Goal: Task Accomplishment & Management: Manage account settings

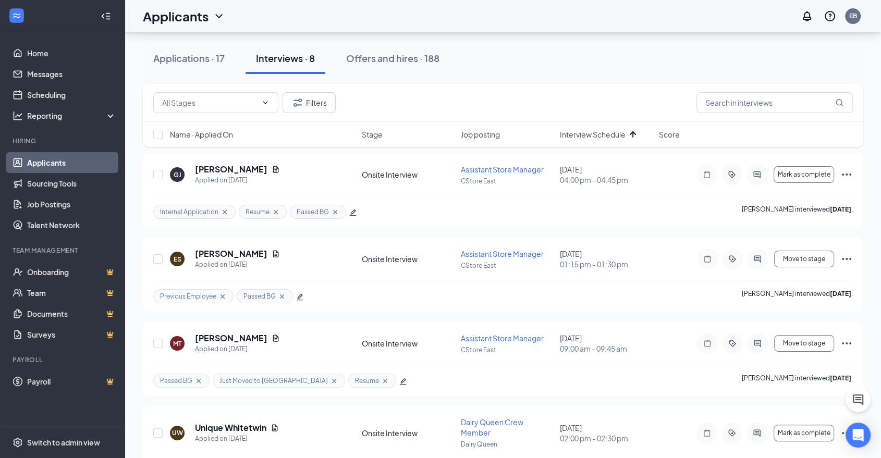
scroll to position [225, 0]
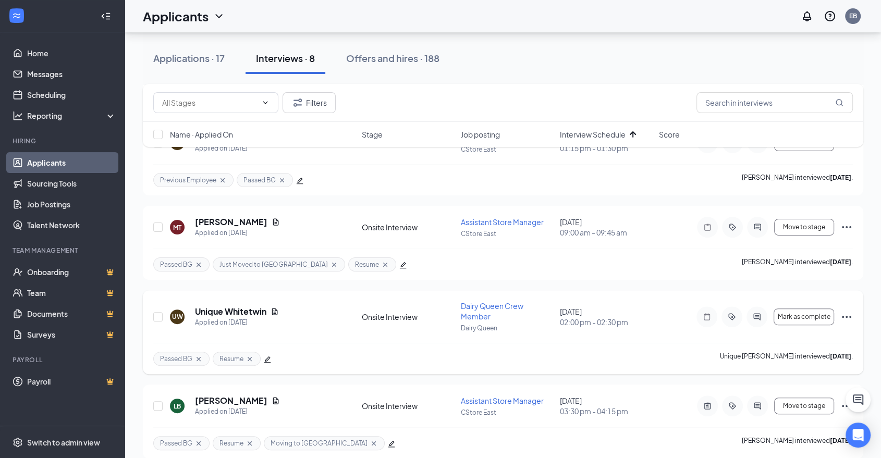
drag, startPoint x: 851, startPoint y: 305, endPoint x: 839, endPoint y: 292, distance: 17.4
click at [839, 292] on div "UW Unique Whitetwin Applied on [DATE] Onsite Interview Dairy Queen Crew Member …" at bounding box center [503, 332] width 720 height 84
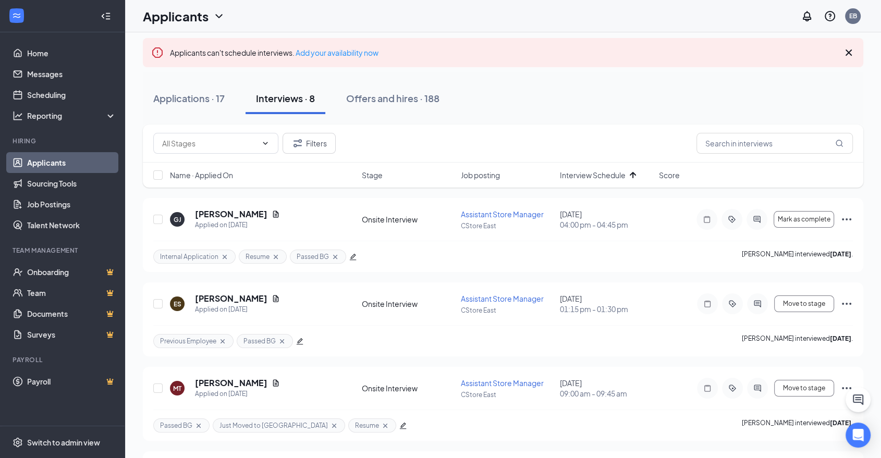
scroll to position [0, 0]
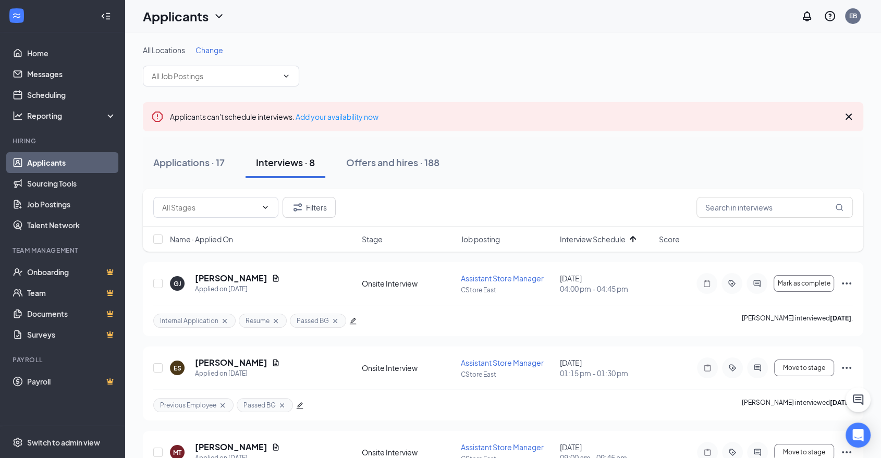
click at [801, 170] on div "Applications · 17 Interviews · 8 Offers and hires · 188" at bounding box center [503, 162] width 720 height 31
click at [857, 398] on icon "ChatActive" at bounding box center [857, 399] width 13 height 13
click at [751, 445] on div "Chat 1" at bounding box center [734, 445] width 159 height 17
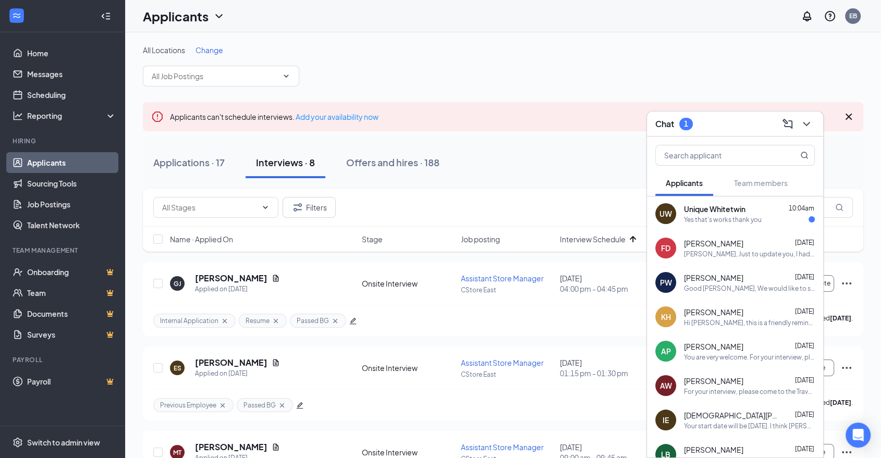
click at [728, 228] on div "UW Unique Whitetwin 10:04am Yes that's works thank you" at bounding box center [735, 213] width 176 height 34
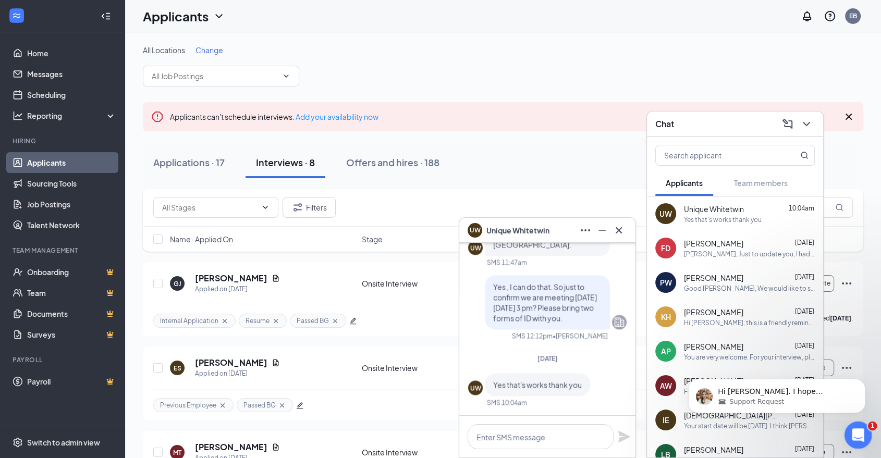
click at [865, 434] on div "Open Intercom Messenger" at bounding box center [856, 433] width 34 height 34
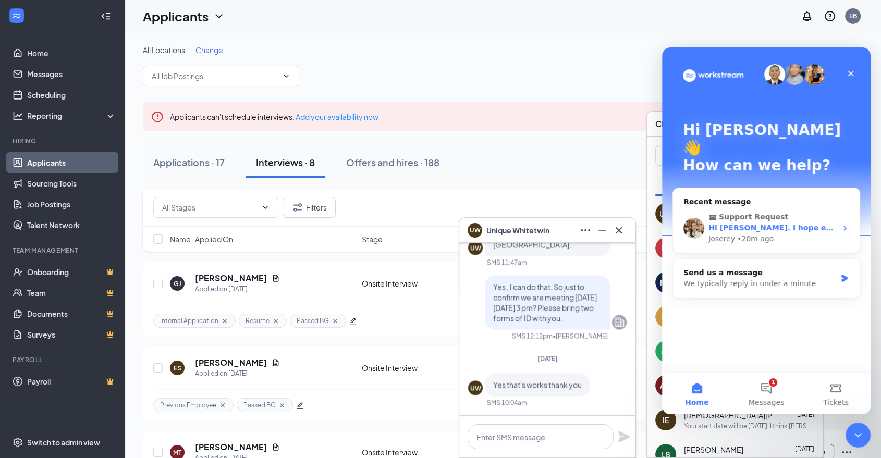
click at [740, 212] on span "Support Request" at bounding box center [752, 217] width 69 height 11
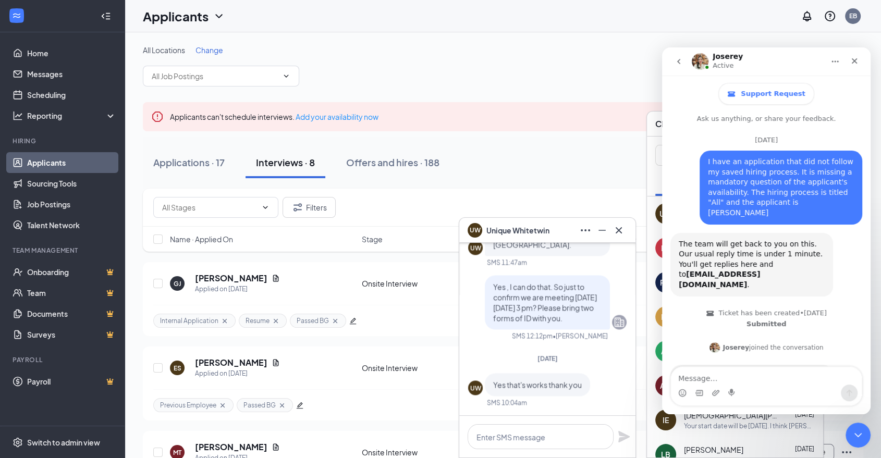
scroll to position [3318, 0]
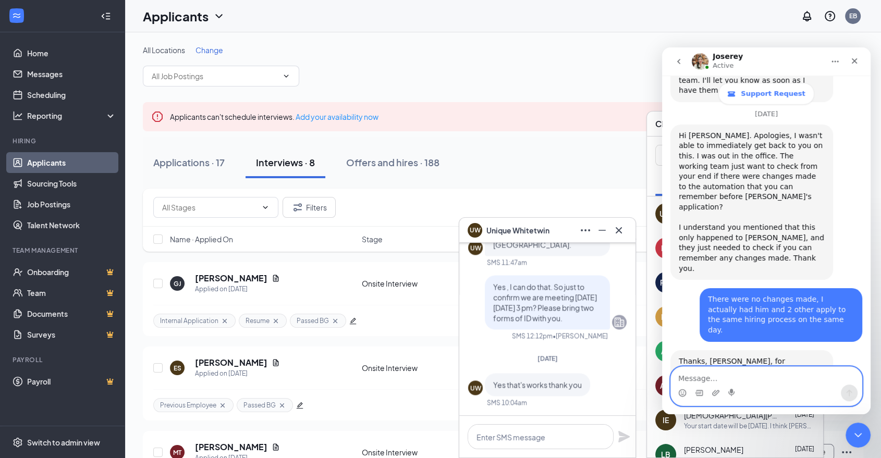
click at [752, 375] on textarea "Message…" at bounding box center [766, 376] width 191 height 18
click at [682, 391] on icon "Emoji picker" at bounding box center [682, 393] width 8 height 8
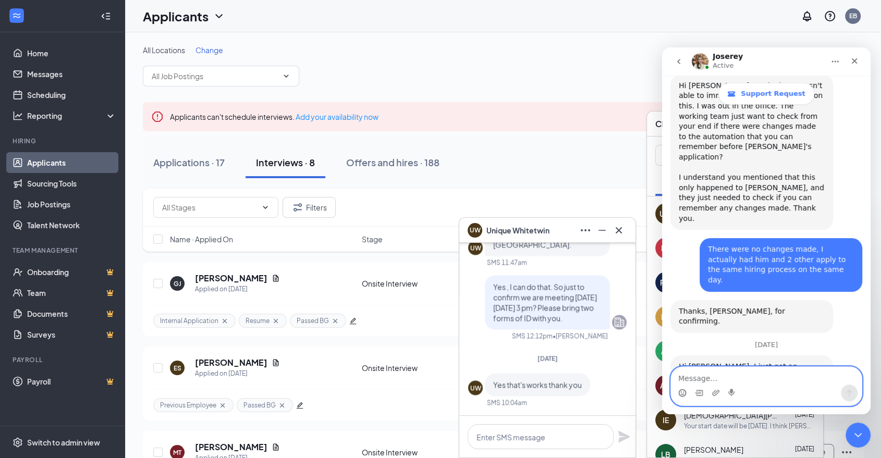
scroll to position [3371, 0]
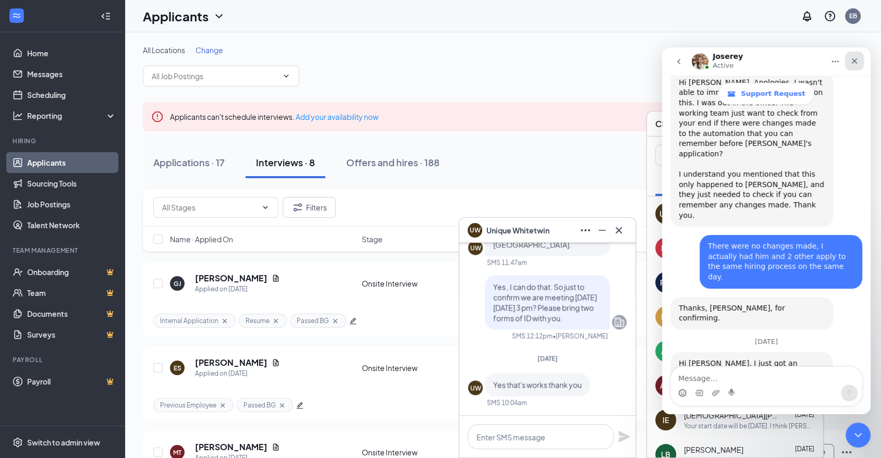
click at [853, 64] on icon "Close" at bounding box center [854, 61] width 8 height 8
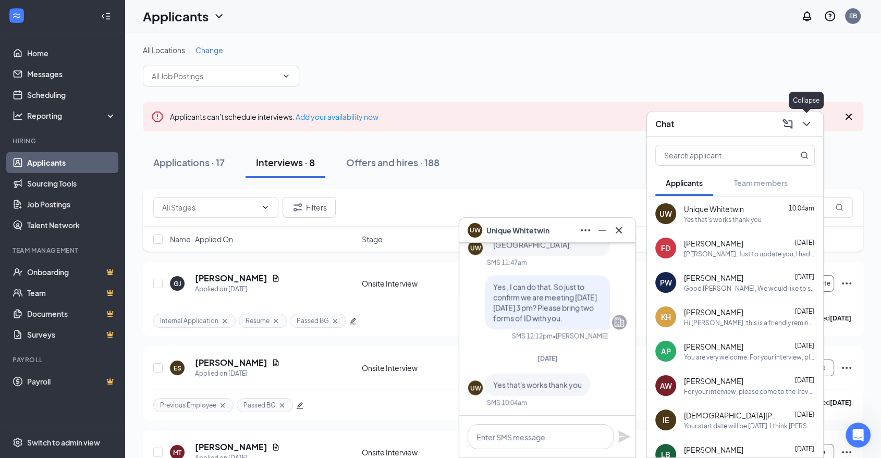
click at [808, 116] on div at bounding box center [805, 124] width 19 height 17
click at [807, 128] on icon "ChevronDown" at bounding box center [806, 124] width 13 height 13
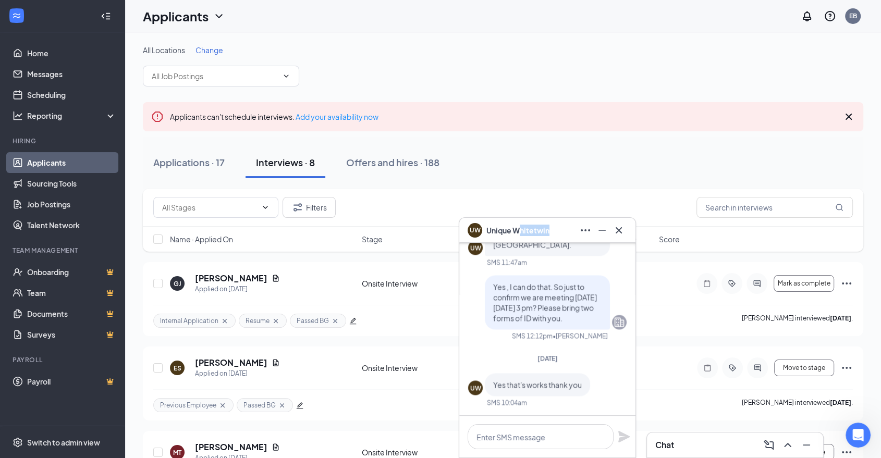
drag, startPoint x: 550, startPoint y: 228, endPoint x: 520, endPoint y: 231, distance: 29.9
click at [520, 231] on div "UW Unique Whitetwin" at bounding box center [546, 230] width 159 height 17
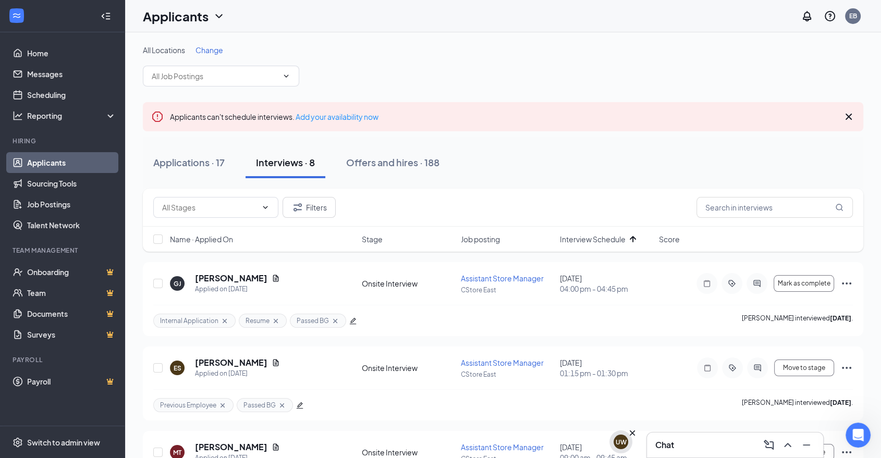
click at [624, 445] on div "UW" at bounding box center [620, 442] width 11 height 9
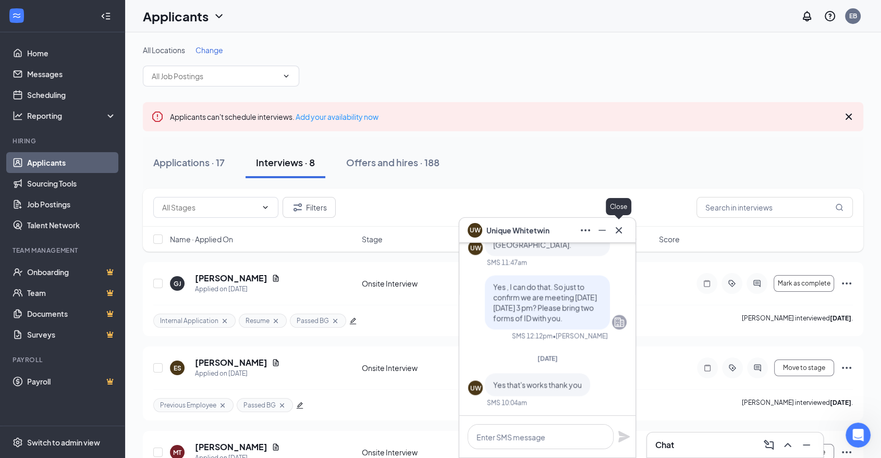
click at [625, 234] on button at bounding box center [618, 230] width 17 height 17
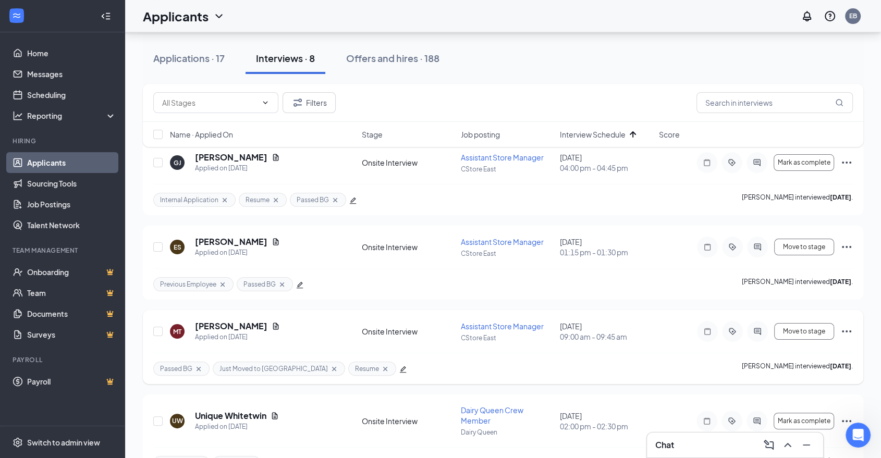
scroll to position [132, 0]
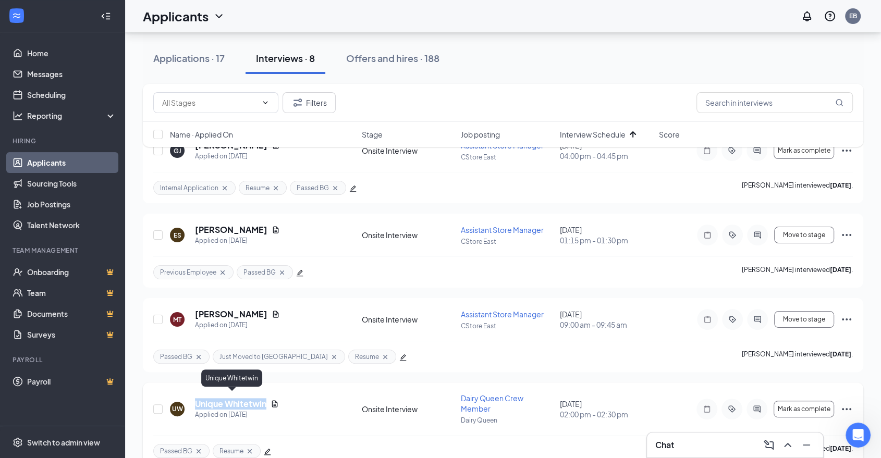
drag, startPoint x: 268, startPoint y: 398, endPoint x: 196, endPoint y: 400, distance: 71.9
click at [196, 400] on div "Unique Whitetwin" at bounding box center [237, 403] width 84 height 11
copy h5 "Unique Whitetwin"
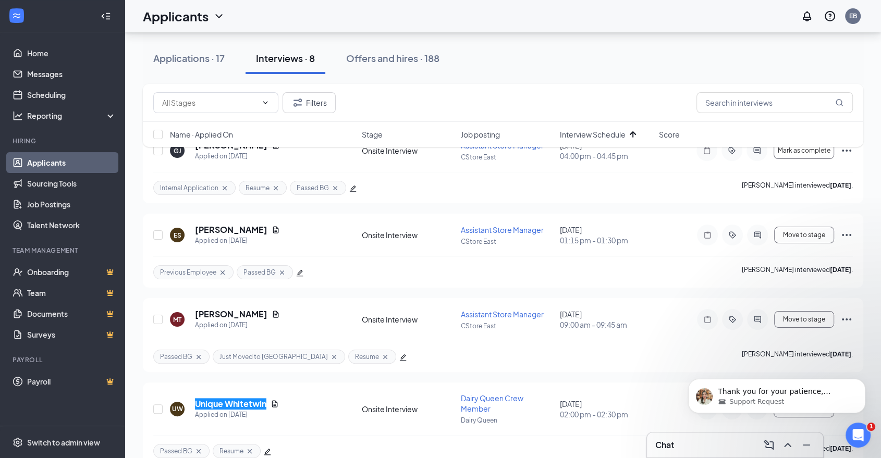
scroll to position [3422, 0]
click at [495, 67] on div "Applications · 17 Interviews · 8 Offers and hires · 188" at bounding box center [503, 58] width 720 height 31
click at [859, 439] on icon "Open Intercom Messenger" at bounding box center [856, 433] width 17 height 17
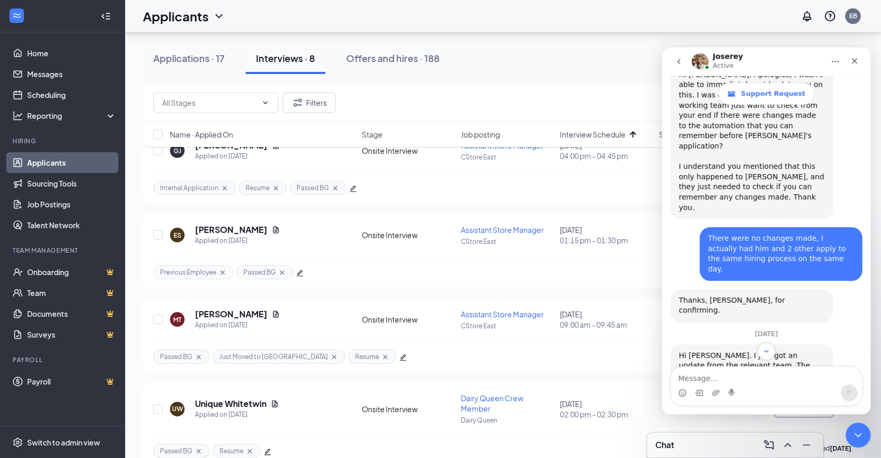
scroll to position [3439, 0]
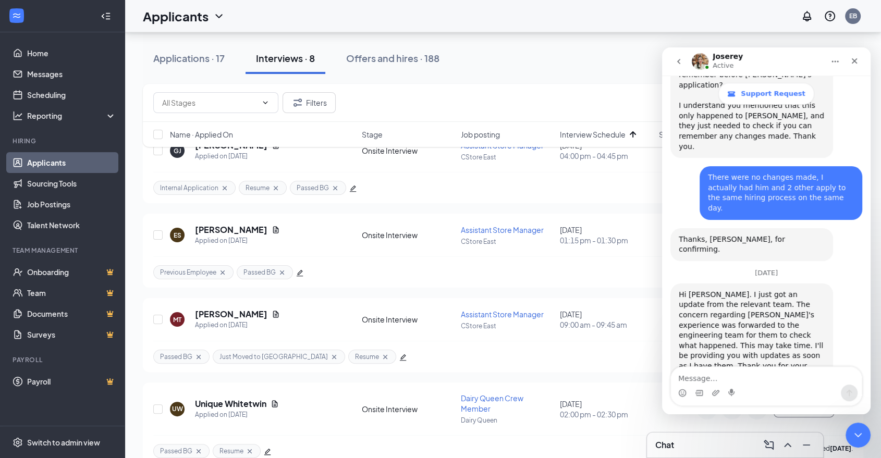
click at [797, 380] on textarea "Message…" at bounding box center [766, 376] width 191 height 18
click at [863, 430] on div "Close Intercom Messenger" at bounding box center [856, 433] width 25 height 25
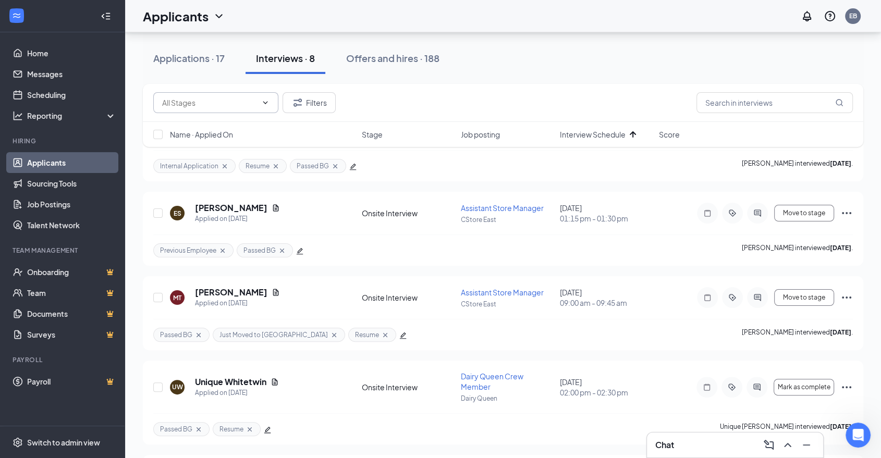
scroll to position [132, 0]
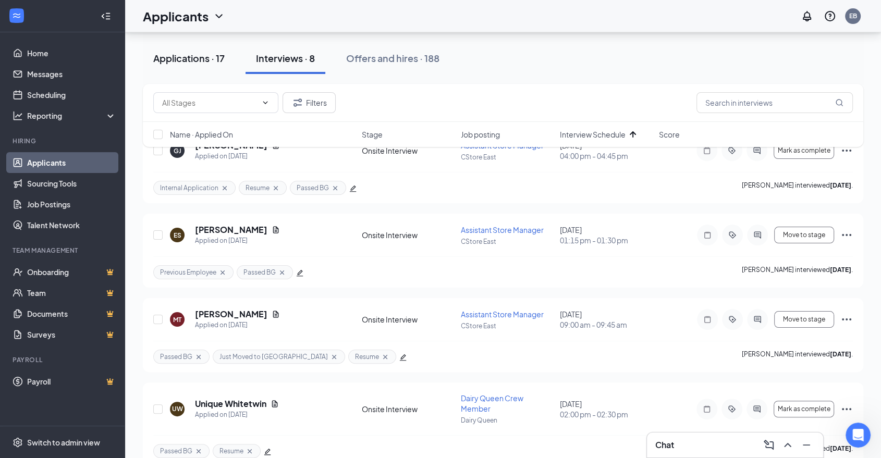
click at [207, 73] on button "Applications · 17" at bounding box center [189, 58] width 92 height 31
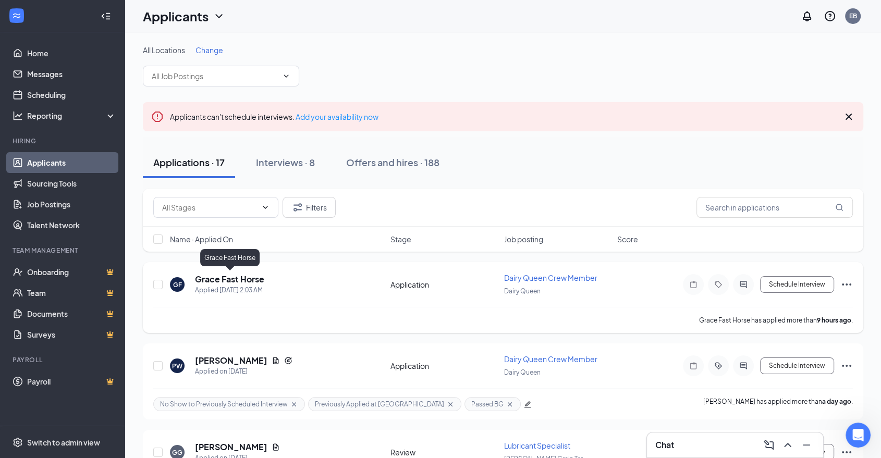
click at [225, 276] on h5 "Grace Fast Horse" at bounding box center [229, 279] width 69 height 11
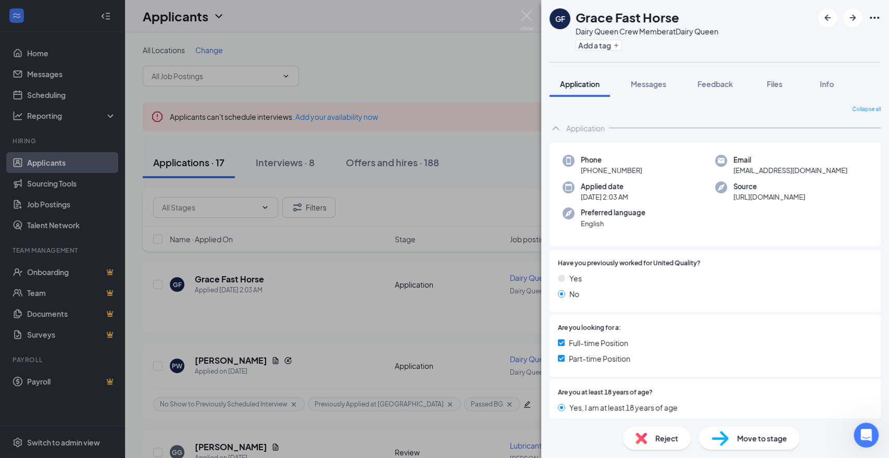
click at [615, 51] on div "Add a tag" at bounding box center [647, 44] width 143 height 17
click at [616, 48] on icon "Plus" at bounding box center [616, 45] width 6 height 6
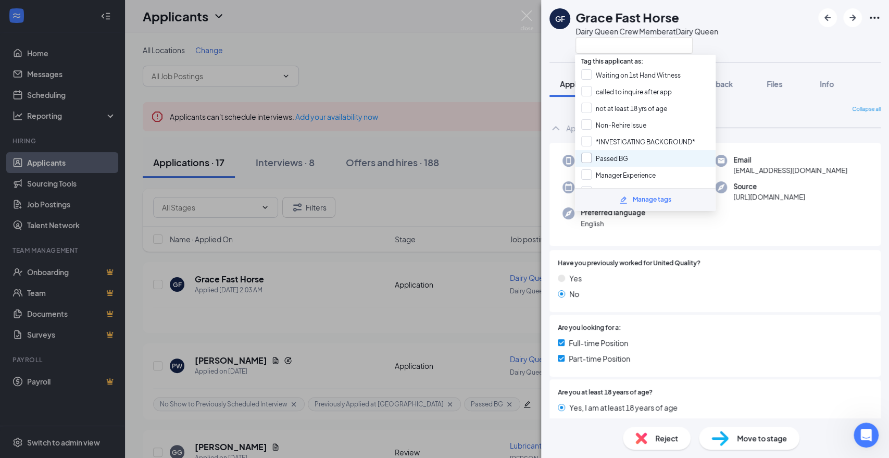
click at [610, 156] on input "Passed BG" at bounding box center [604, 158] width 47 height 11
checkbox input "true"
click at [771, 53] on div "[PERSON_NAME] Fast Horse Dairy Queen Crew Member at Dairy Queen" at bounding box center [715, 31] width 348 height 62
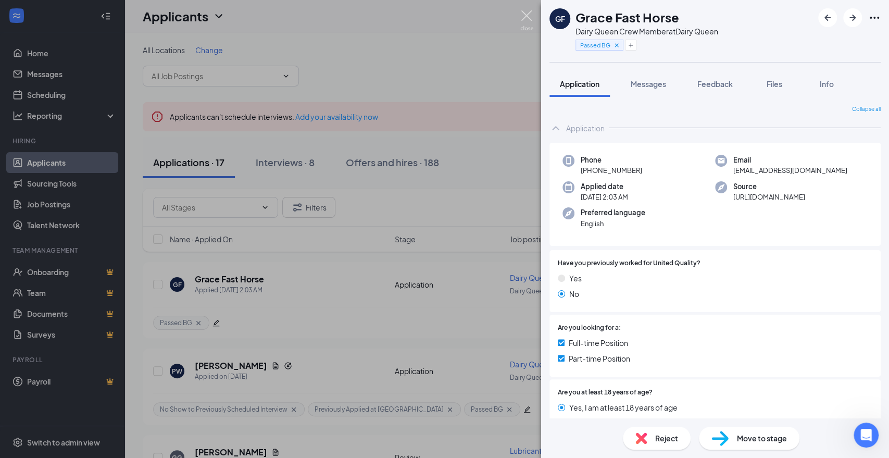
click at [531, 15] on img at bounding box center [526, 20] width 13 height 20
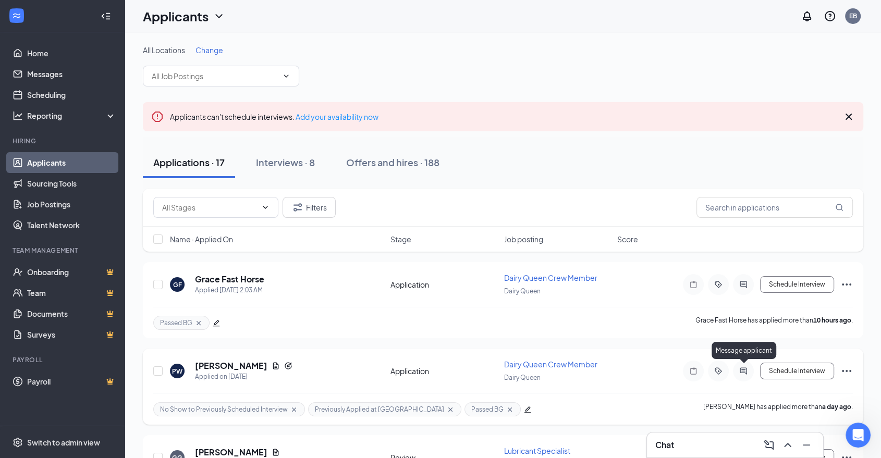
click at [743, 374] on icon "ActiveChat" at bounding box center [743, 371] width 13 height 8
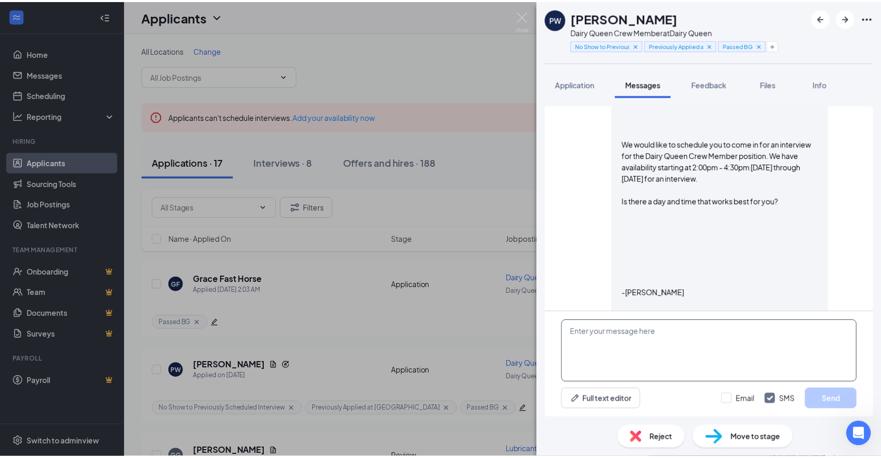
scroll to position [469, 0]
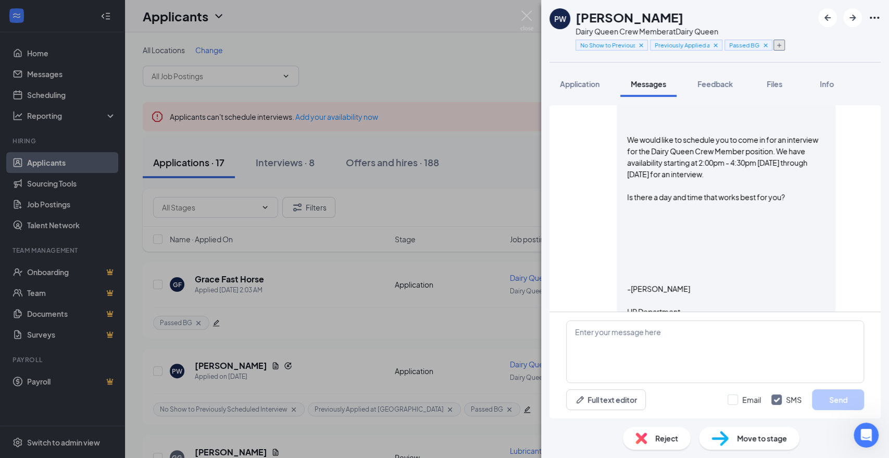
click at [777, 47] on icon "Plus" at bounding box center [779, 45] width 6 height 6
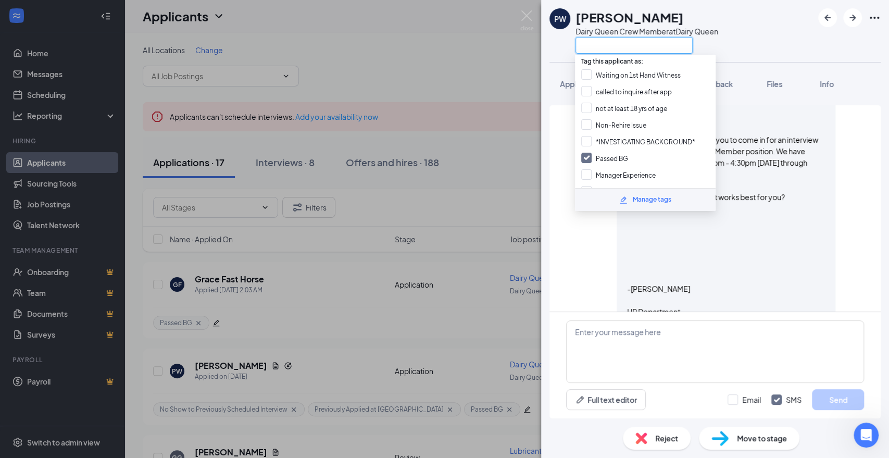
click at [685, 48] on input "text" at bounding box center [634, 45] width 117 height 17
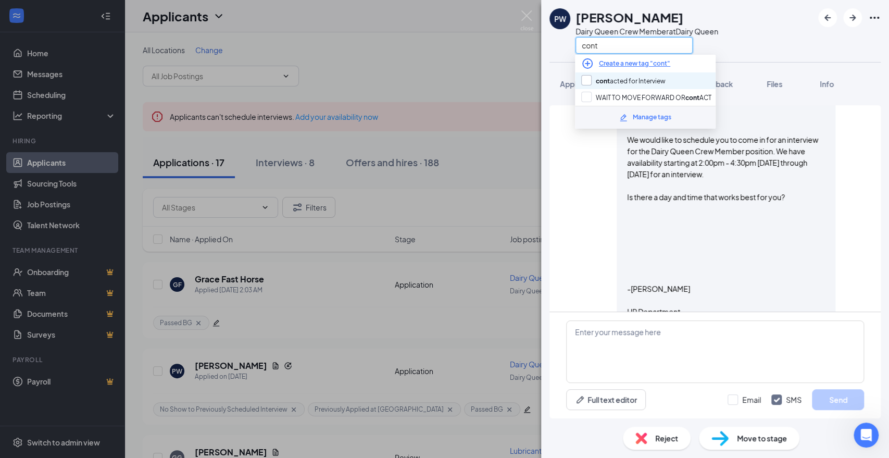
type input "cont"
click at [635, 78] on input "cont acted for Interview" at bounding box center [623, 80] width 84 height 11
checkbox input "true"
click at [791, 35] on div "PW [PERSON_NAME] Dairy Queen Crew Member at Dairy Queen cont" at bounding box center [715, 31] width 348 height 62
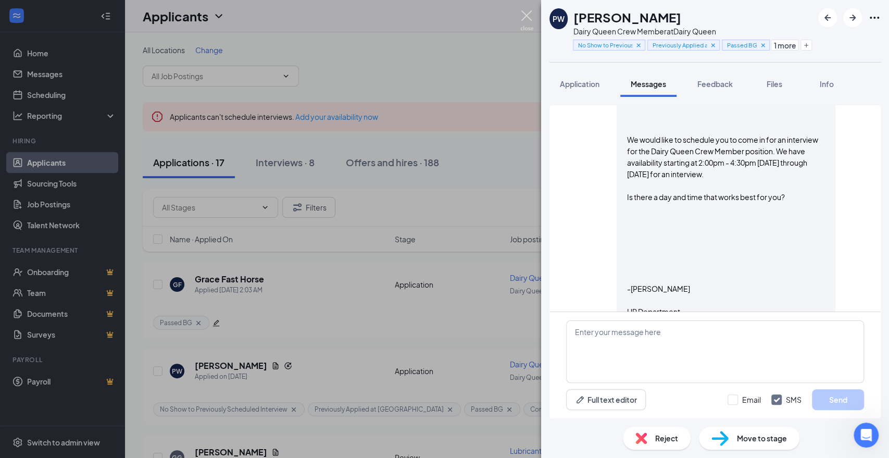
click at [532, 13] on img at bounding box center [526, 20] width 13 height 20
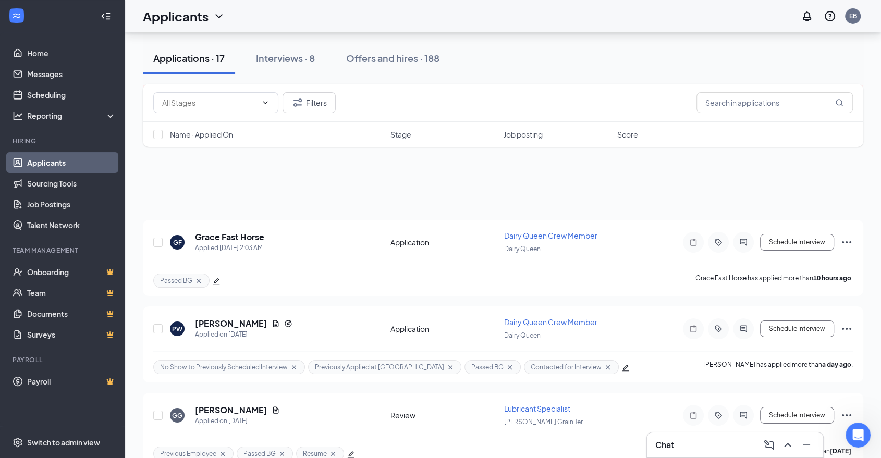
scroll to position [116, 0]
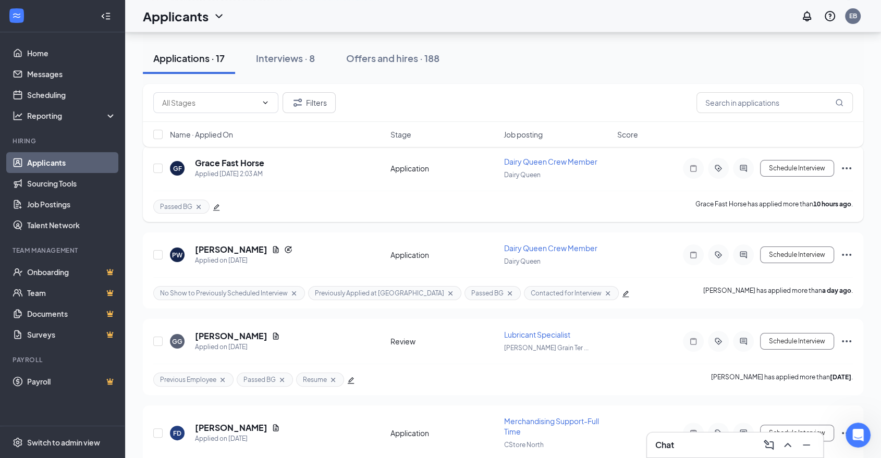
click at [534, 159] on span "Dairy Queen Crew Member" at bounding box center [550, 161] width 93 height 9
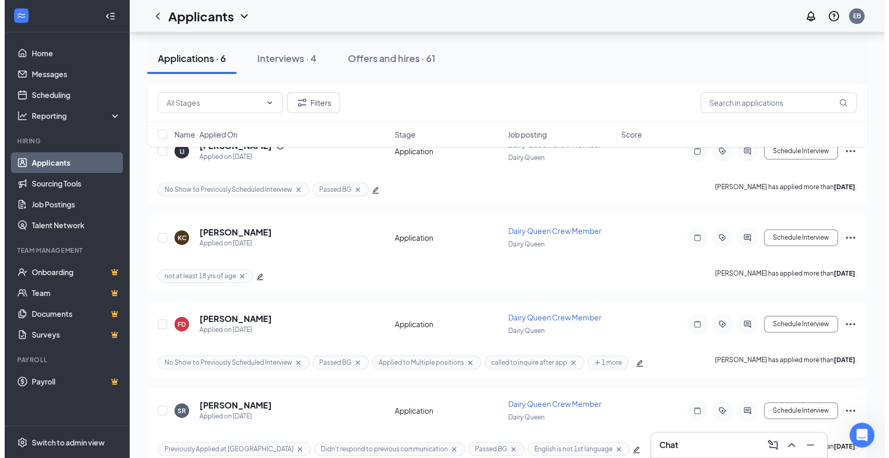
scroll to position [330, 0]
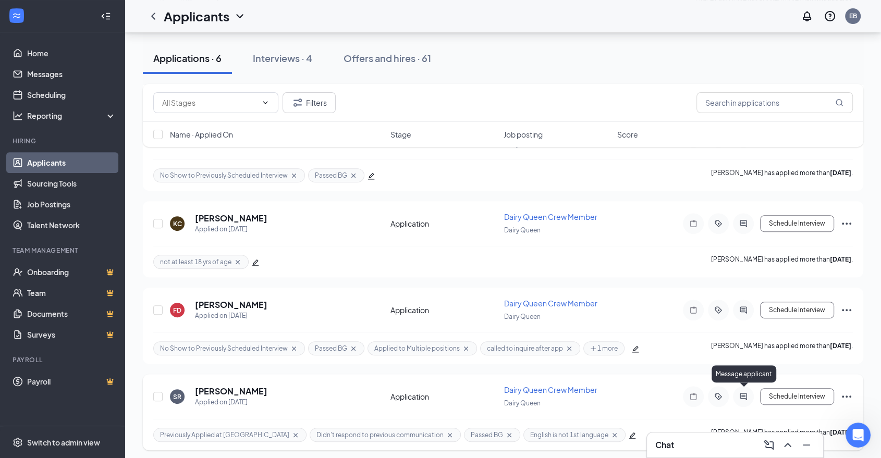
click at [742, 393] on icon "ActiveChat" at bounding box center [742, 396] width 7 height 7
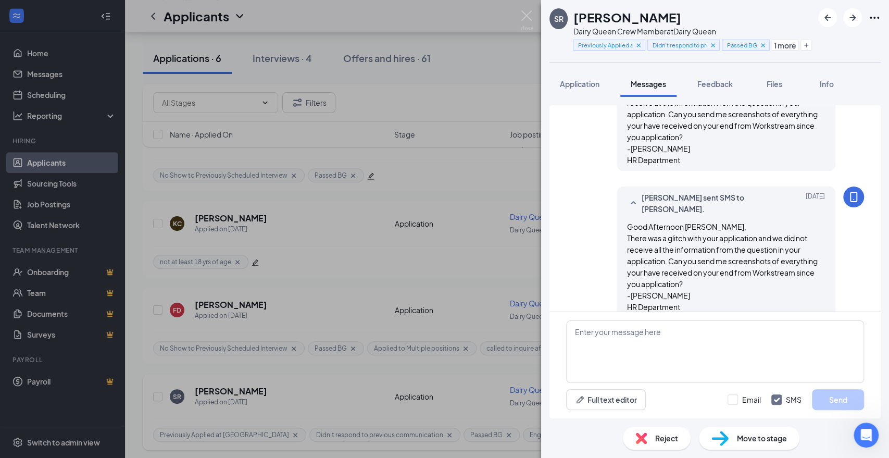
scroll to position [215, 0]
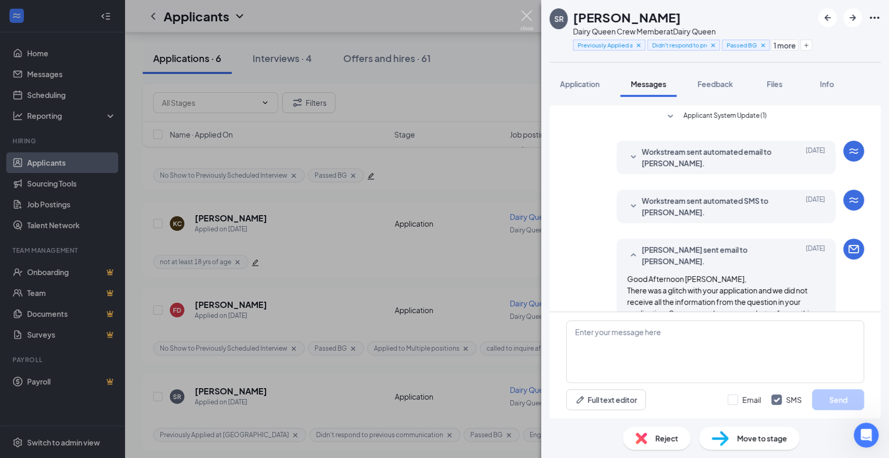
click at [526, 17] on img at bounding box center [526, 20] width 13 height 20
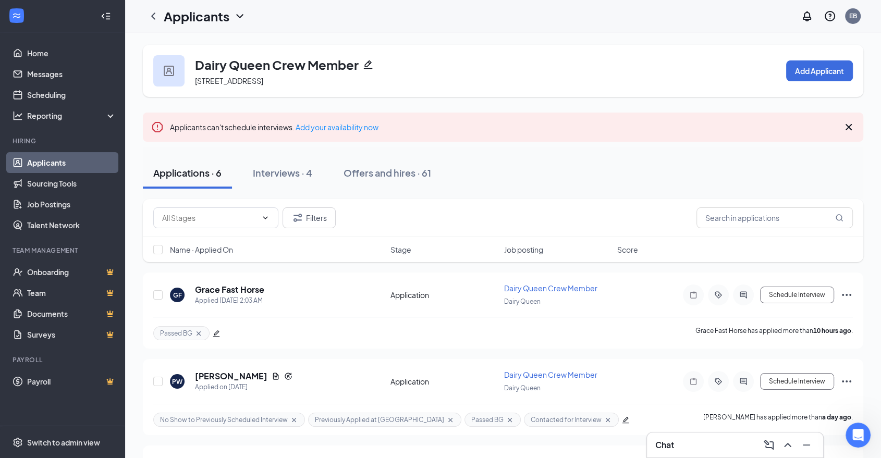
click at [688, 450] on div "Chat" at bounding box center [734, 445] width 159 height 17
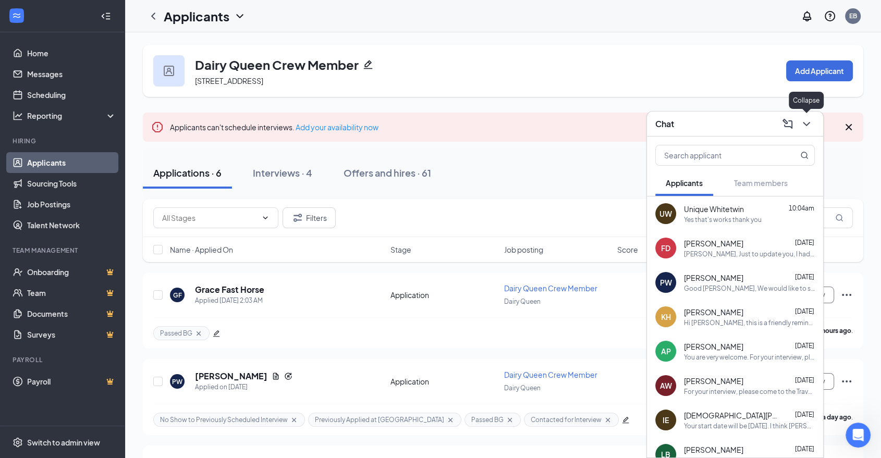
click at [804, 127] on icon "ChevronDown" at bounding box center [806, 124] width 13 height 13
